Goal: Information Seeking & Learning: Learn about a topic

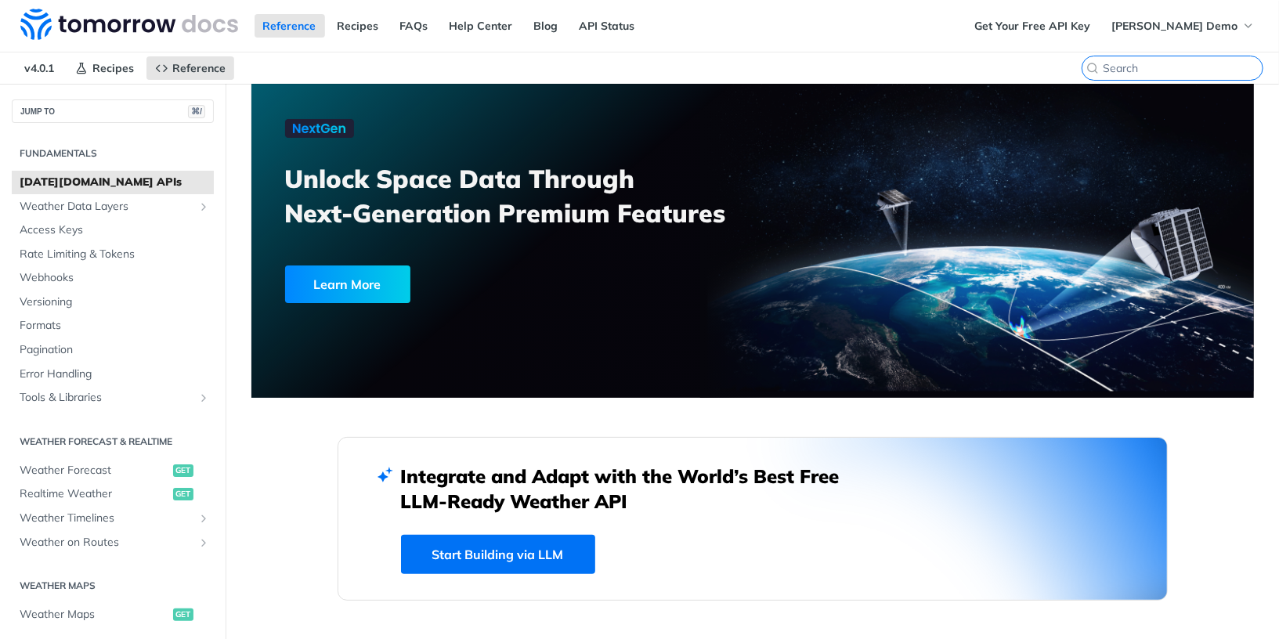
click at [1191, 67] on input "⌘K" at bounding box center [1183, 68] width 160 height 14
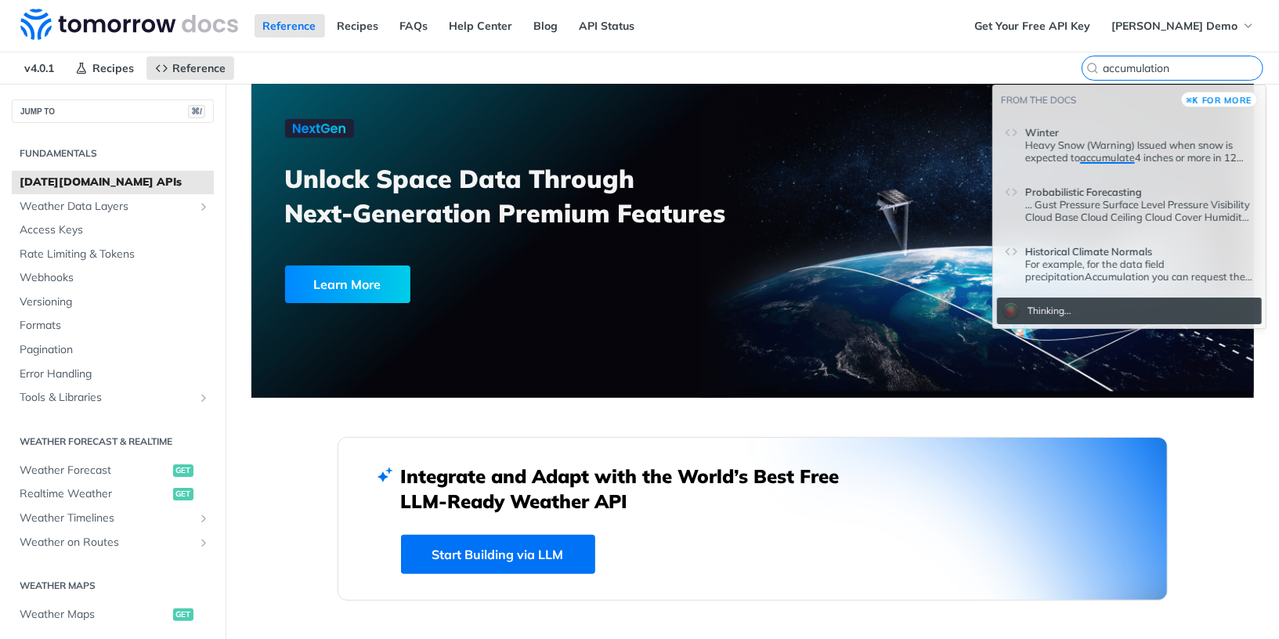
click at [1193, 65] on input "accumulation" at bounding box center [1183, 68] width 160 height 14
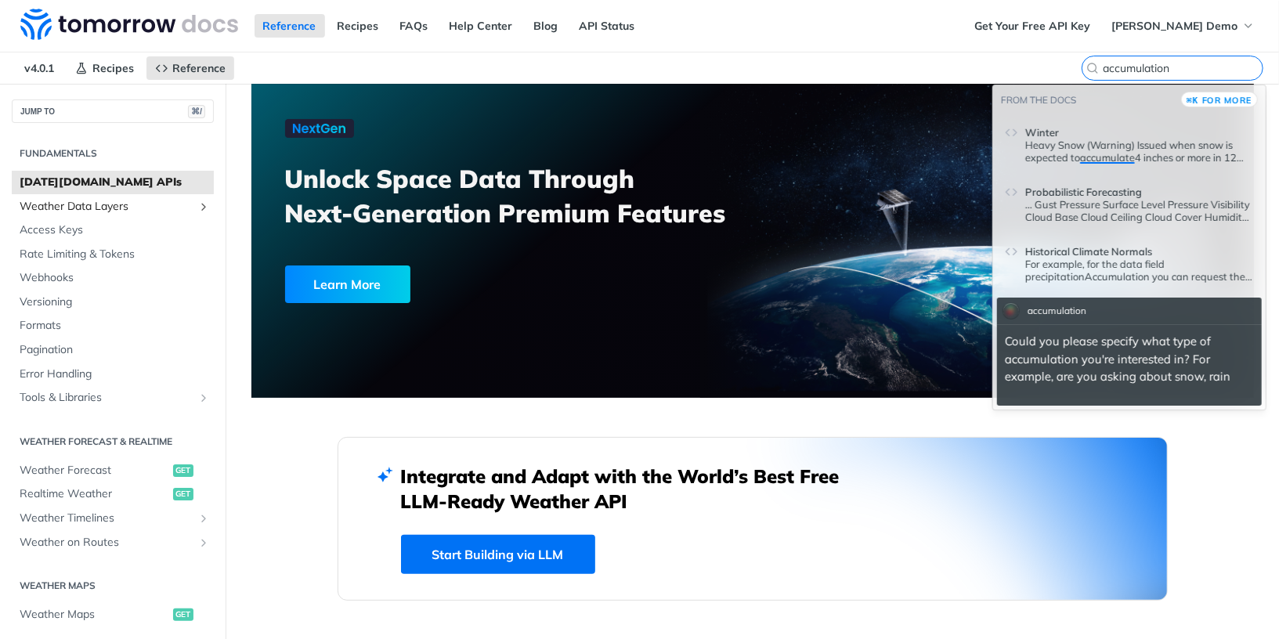
type input "accumulation"
click at [90, 199] on span "Weather Data Layers" at bounding box center [107, 207] width 174 height 16
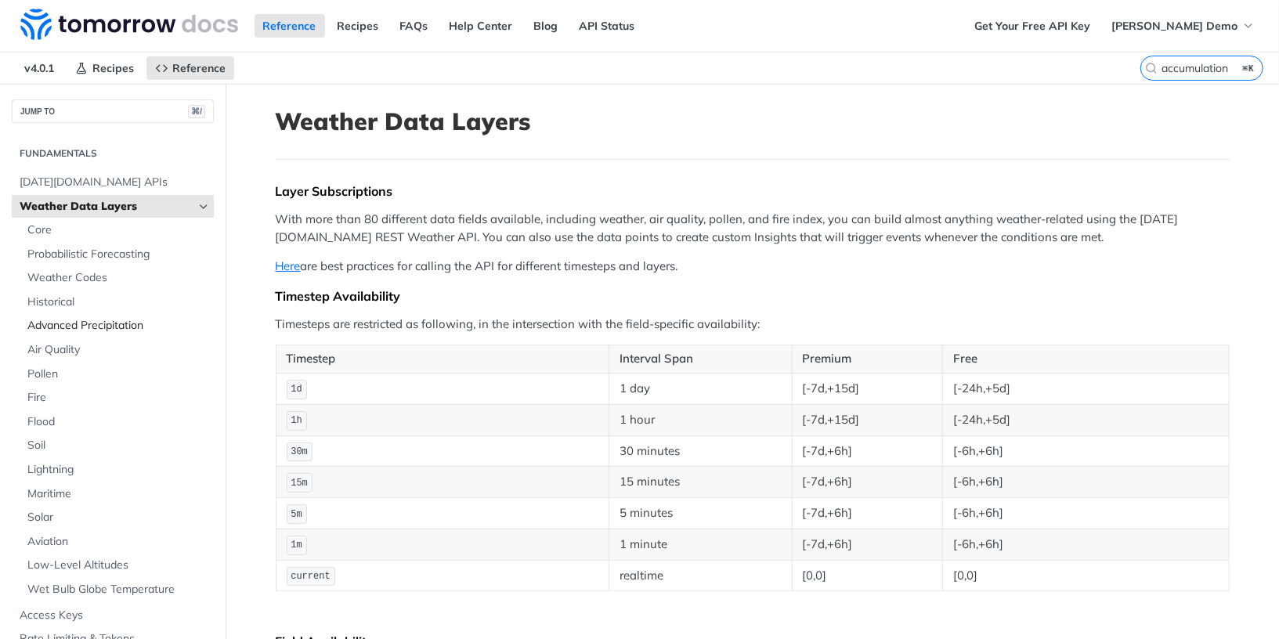
click at [98, 322] on span "Advanced Precipitation" at bounding box center [118, 326] width 182 height 16
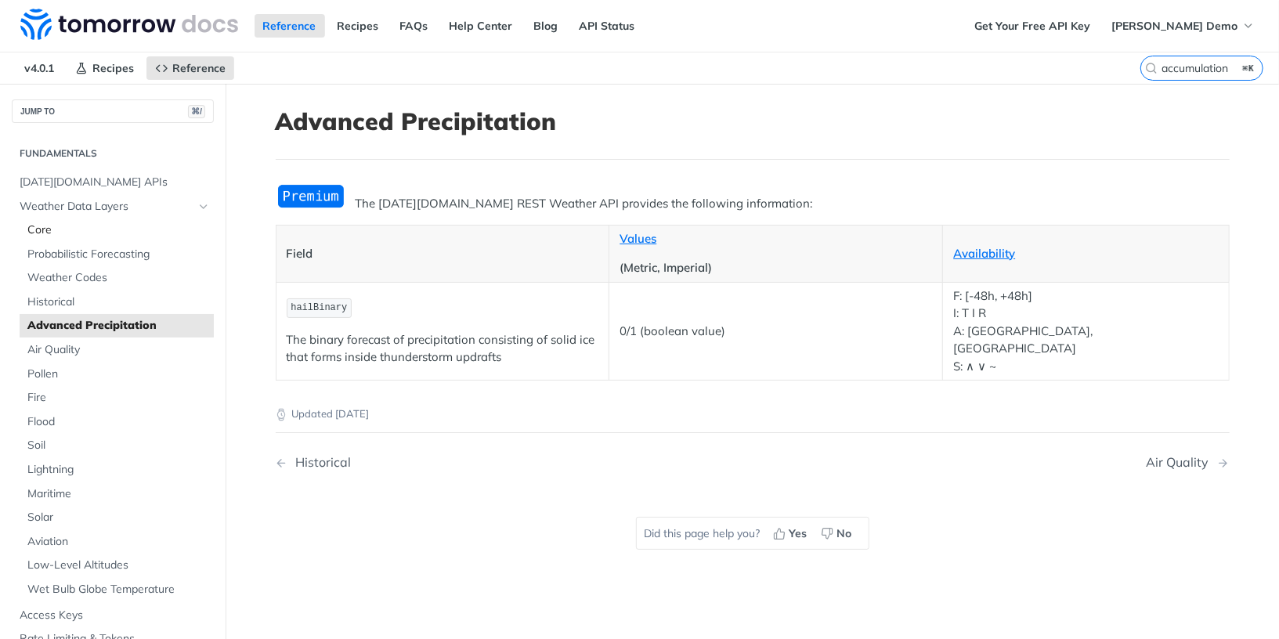
click at [111, 236] on span "Core" at bounding box center [118, 230] width 182 height 16
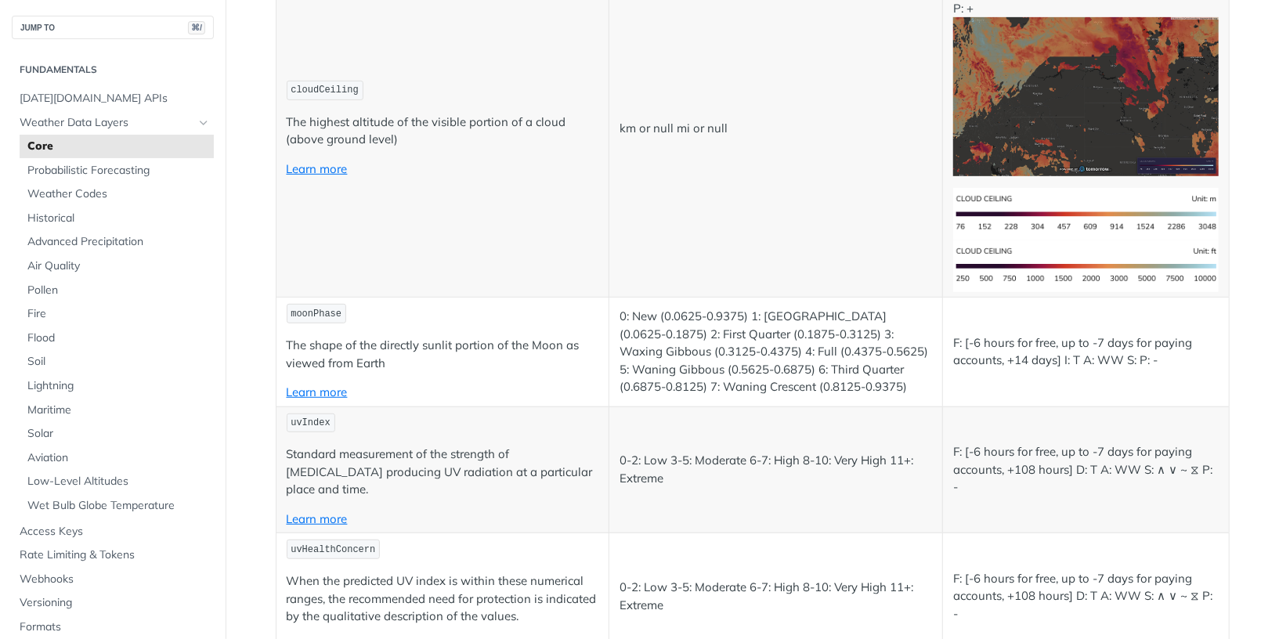
scroll to position [4267, 0]
